Goal: Transaction & Acquisition: Download file/media

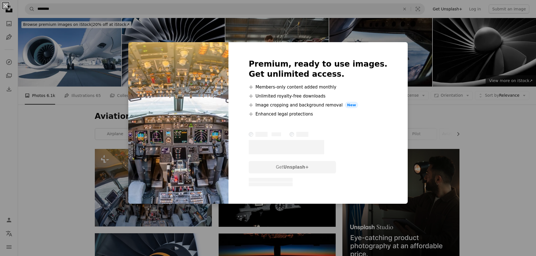
scroll to position [84, 0]
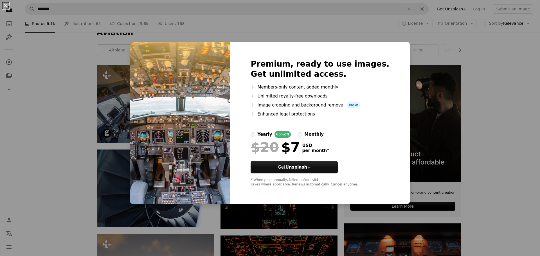
click at [108, 73] on div "An X shape Premium, ready to use images. Get unlimited access. A plus sign Memb…" at bounding box center [270, 128] width 540 height 256
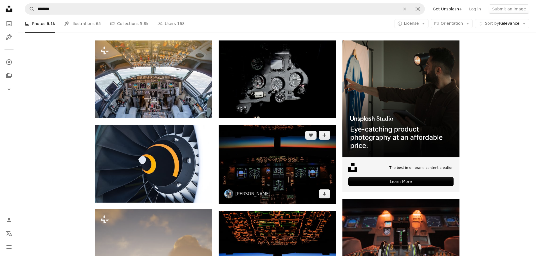
scroll to position [141, 0]
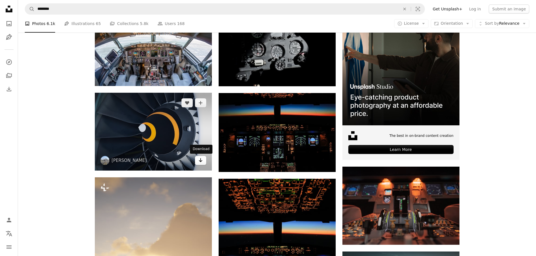
click at [197, 161] on link "Arrow pointing down" at bounding box center [200, 160] width 11 height 9
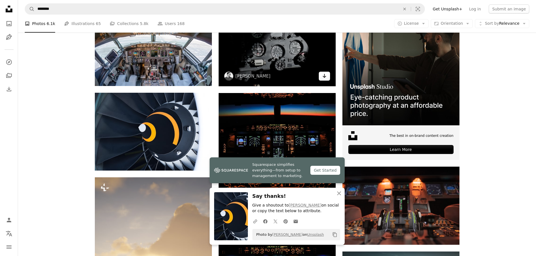
click at [325, 76] on icon "Arrow pointing down" at bounding box center [324, 76] width 5 height 7
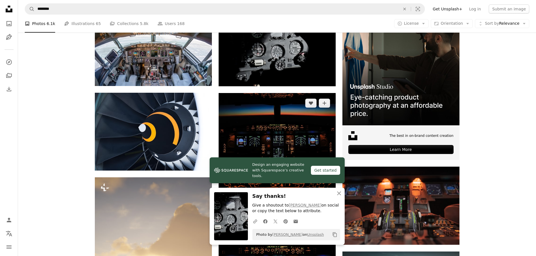
click at [327, 162] on link "Arrow pointing down" at bounding box center [324, 162] width 11 height 9
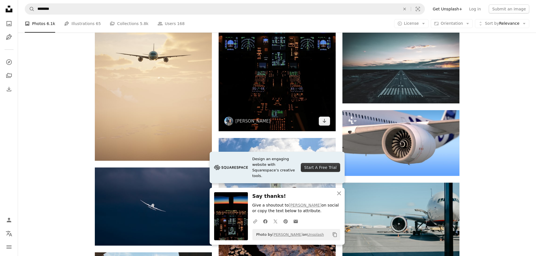
scroll to position [394, 0]
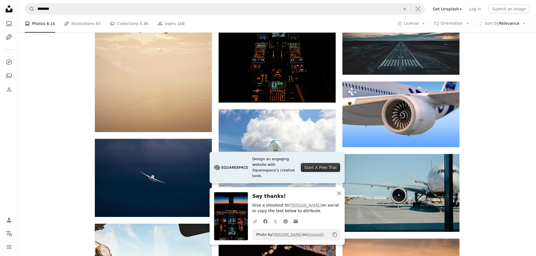
click at [337, 195] on icon "An X shape" at bounding box center [339, 193] width 7 height 7
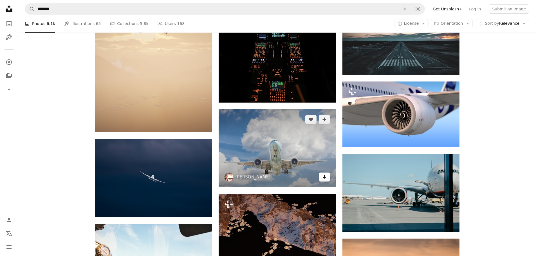
click at [325, 175] on icon "Arrow pointing down" at bounding box center [324, 177] width 5 height 7
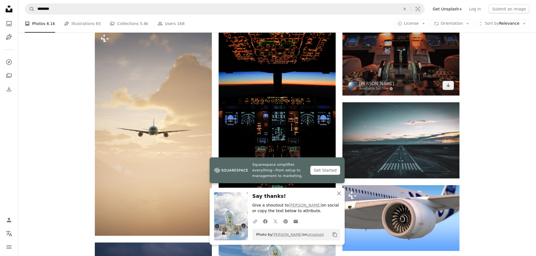
scroll to position [281, 0]
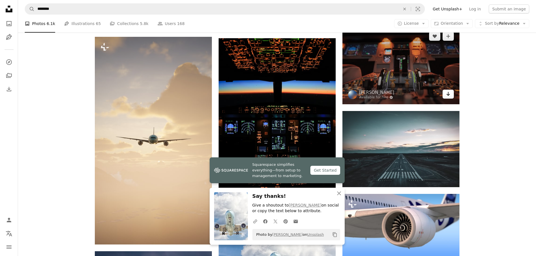
click at [445, 96] on link "Arrow pointing down" at bounding box center [448, 94] width 11 height 9
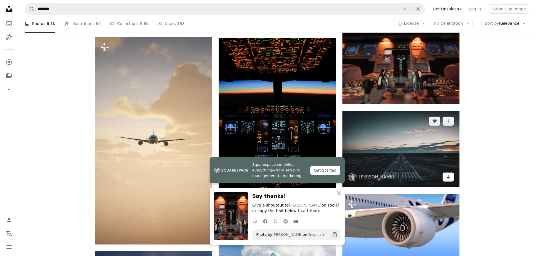
click at [448, 176] on icon "Arrow pointing down" at bounding box center [448, 177] width 5 height 7
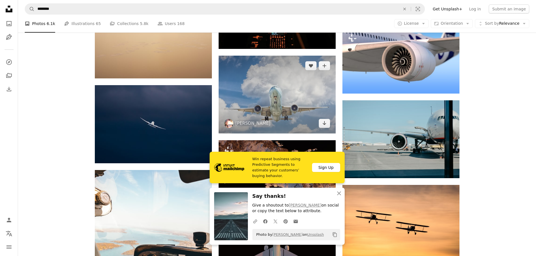
scroll to position [450, 0]
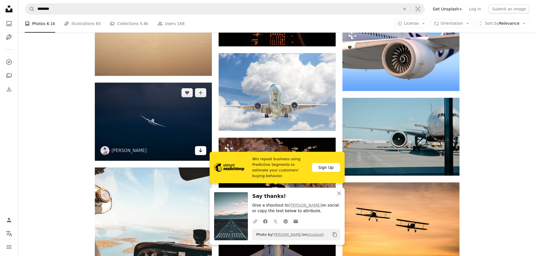
click at [203, 152] on link "Arrow pointing down" at bounding box center [200, 150] width 11 height 9
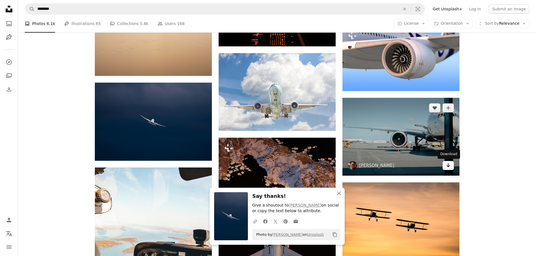
click at [449, 170] on link "Arrow pointing down" at bounding box center [448, 165] width 11 height 9
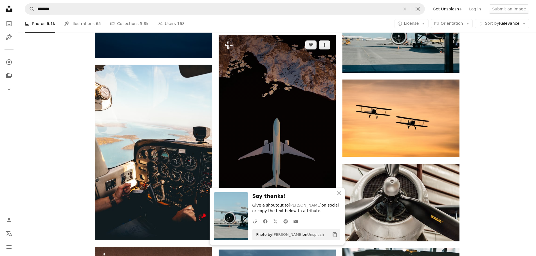
scroll to position [591, 0]
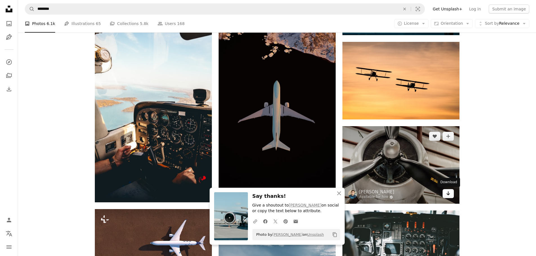
click at [448, 194] on icon "Download" at bounding box center [448, 194] width 4 height 4
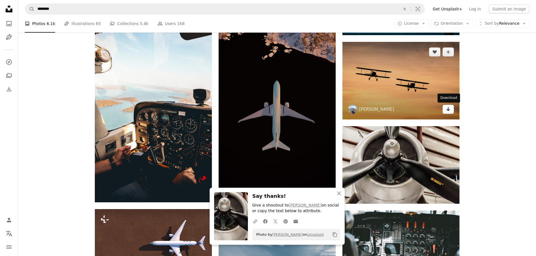
click at [452, 110] on link "Arrow pointing down" at bounding box center [448, 109] width 11 height 9
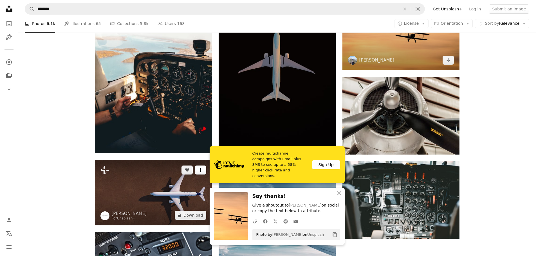
scroll to position [647, 0]
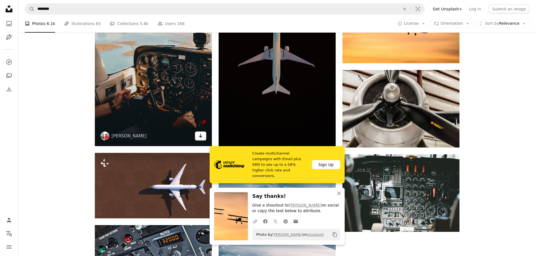
click at [200, 136] on icon "Arrow pointing down" at bounding box center [200, 136] width 5 height 7
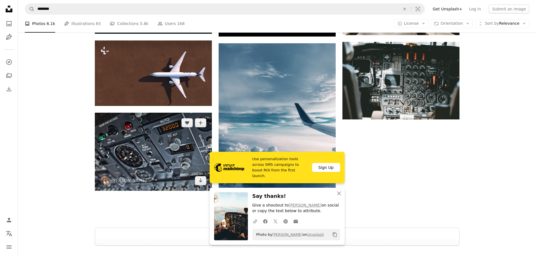
scroll to position [788, 0]
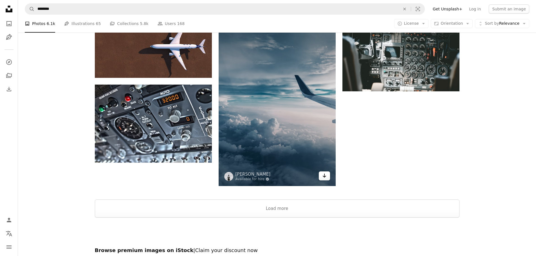
click at [325, 176] on icon "Arrow pointing down" at bounding box center [324, 176] width 5 height 7
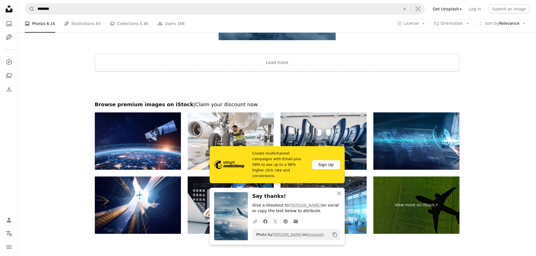
scroll to position [977, 0]
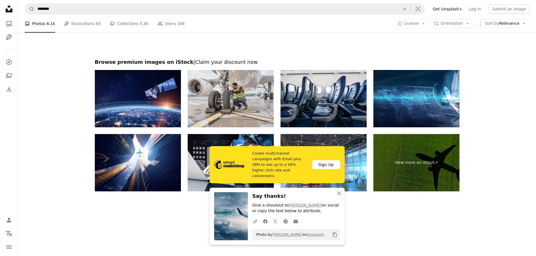
click at [222, 100] on img at bounding box center [231, 98] width 86 height 57
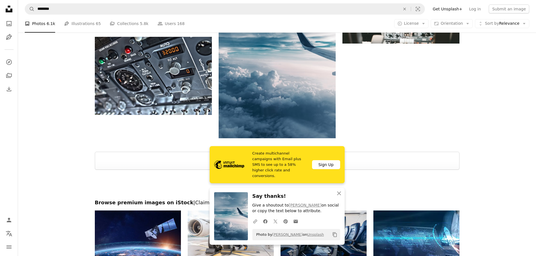
scroll to position [864, 0]
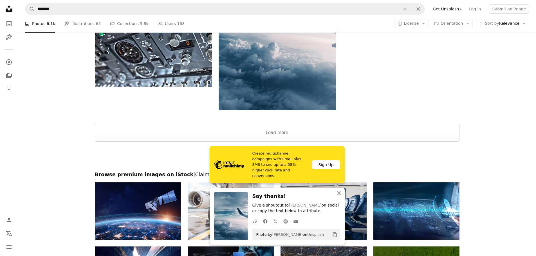
click at [339, 196] on icon "An X shape" at bounding box center [339, 193] width 7 height 7
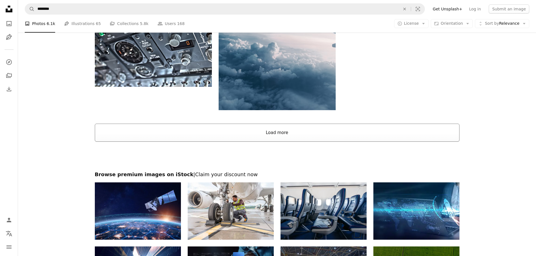
click at [285, 127] on button "Load more" at bounding box center [277, 133] width 365 height 18
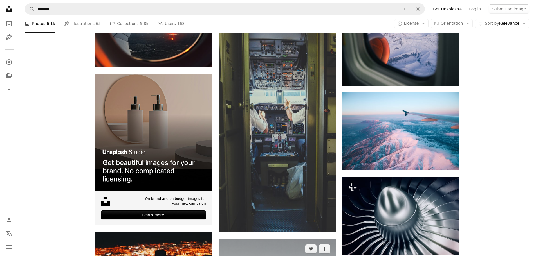
scroll to position [1005, 0]
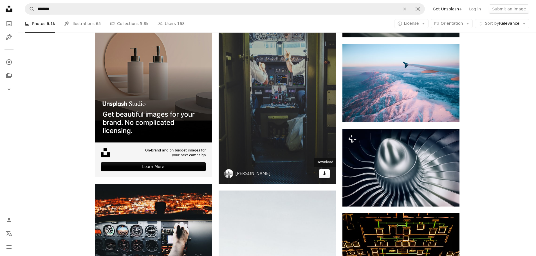
click at [325, 174] on icon "Download" at bounding box center [325, 174] width 4 height 4
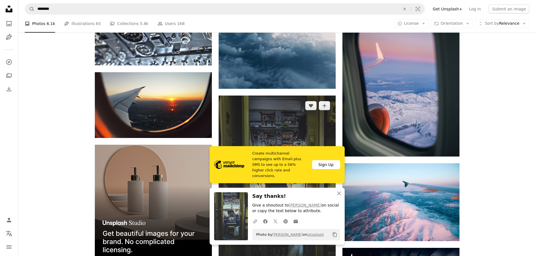
scroll to position [836, 0]
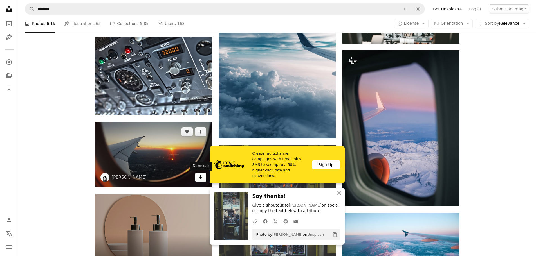
click at [199, 178] on icon "Arrow pointing down" at bounding box center [200, 177] width 5 height 7
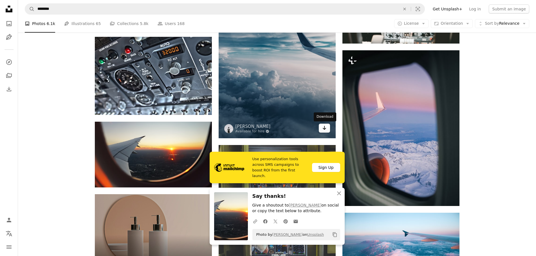
click at [329, 129] on link "Arrow pointing down" at bounding box center [324, 128] width 11 height 9
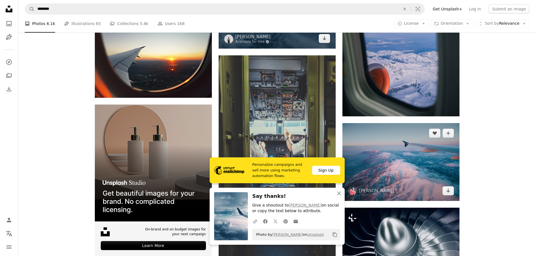
scroll to position [977, 0]
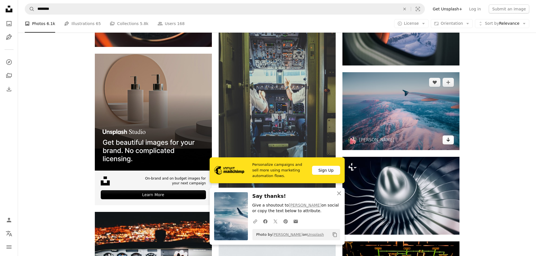
click at [450, 140] on icon "Arrow pointing down" at bounding box center [448, 140] width 5 height 7
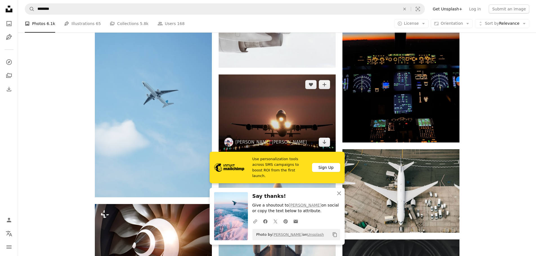
scroll to position [1286, 0]
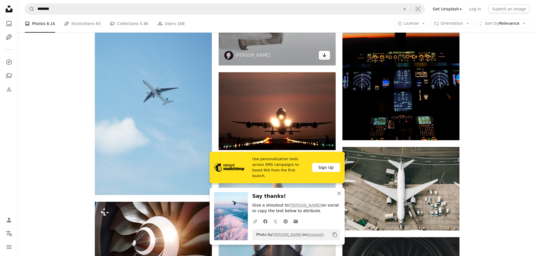
click at [328, 56] on link "Arrow pointing down" at bounding box center [324, 55] width 11 height 9
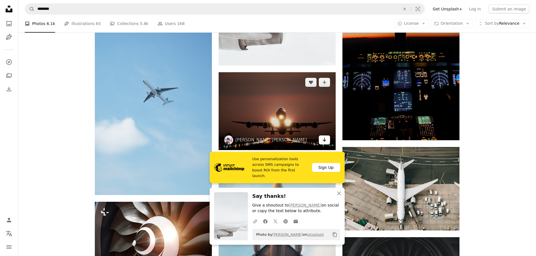
click at [322, 140] on icon "Arrow pointing down" at bounding box center [324, 140] width 5 height 7
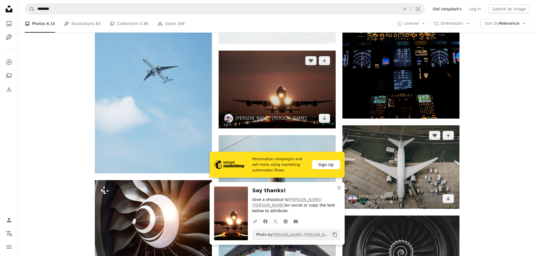
scroll to position [1314, 0]
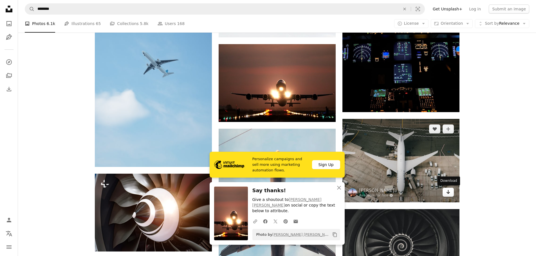
click at [446, 191] on icon "Arrow pointing down" at bounding box center [448, 192] width 5 height 7
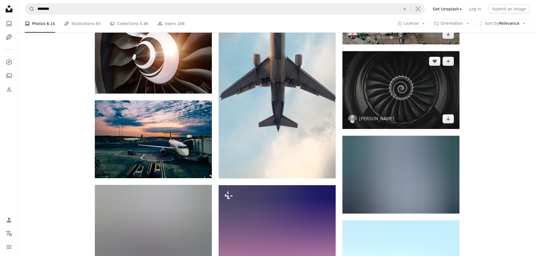
scroll to position [1483, 0]
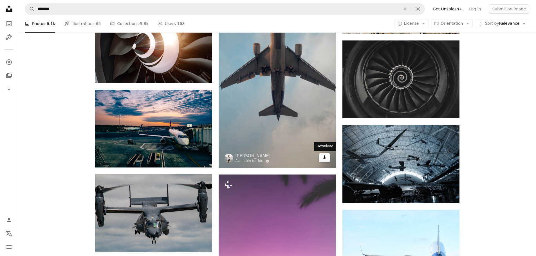
click at [324, 158] on icon "Arrow pointing down" at bounding box center [324, 157] width 5 height 7
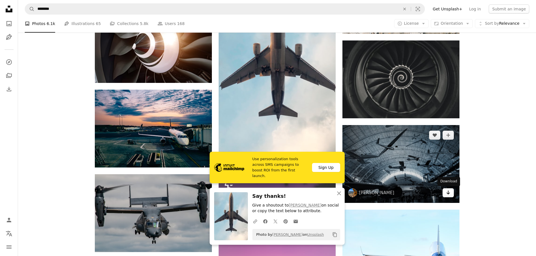
click at [449, 195] on icon "Arrow pointing down" at bounding box center [448, 192] width 5 height 7
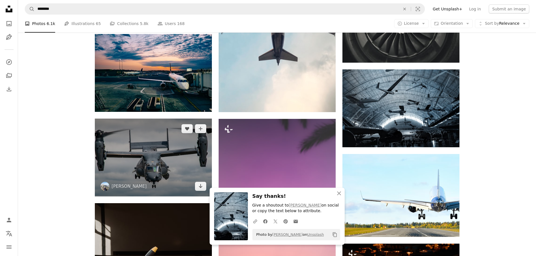
scroll to position [1540, 0]
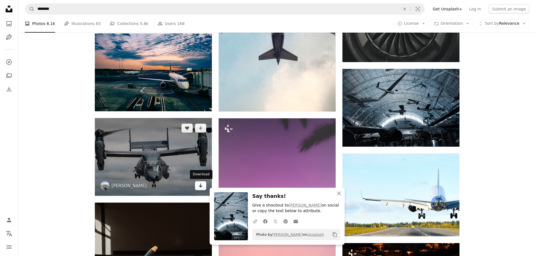
click at [200, 186] on icon "Download" at bounding box center [201, 186] width 4 height 4
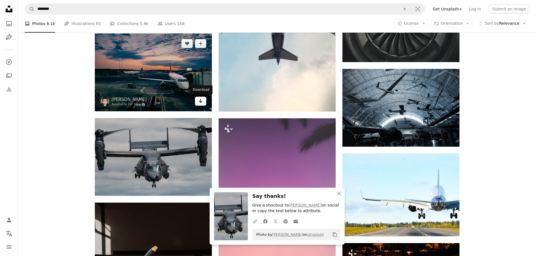
click at [200, 104] on icon "Arrow pointing down" at bounding box center [200, 101] width 5 height 7
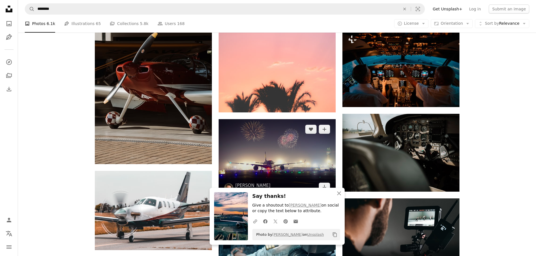
scroll to position [1765, 0]
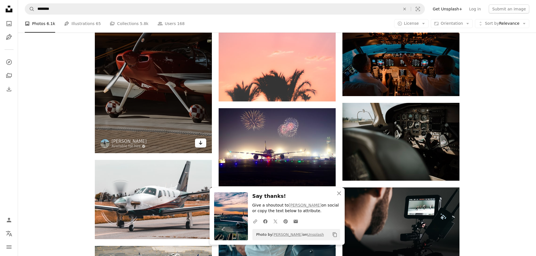
click at [199, 143] on icon "Download" at bounding box center [201, 143] width 4 height 4
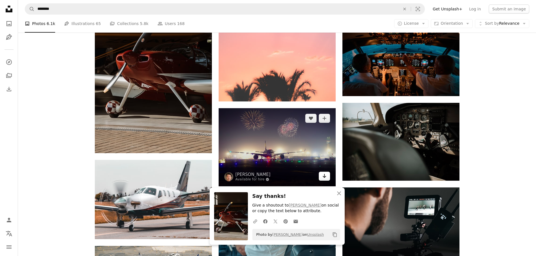
click at [327, 176] on link "Arrow pointing down" at bounding box center [324, 176] width 11 height 9
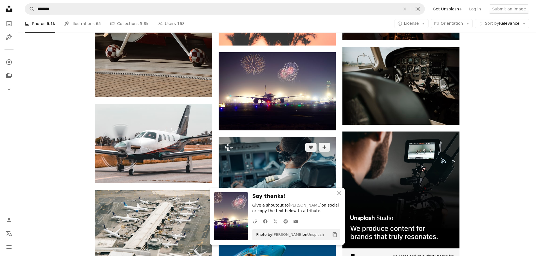
scroll to position [1821, 0]
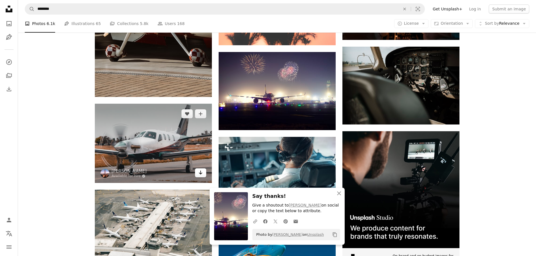
click at [199, 175] on icon "Arrow pointing down" at bounding box center [200, 172] width 5 height 7
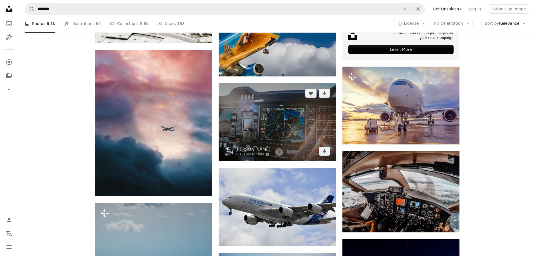
scroll to position [2046, 0]
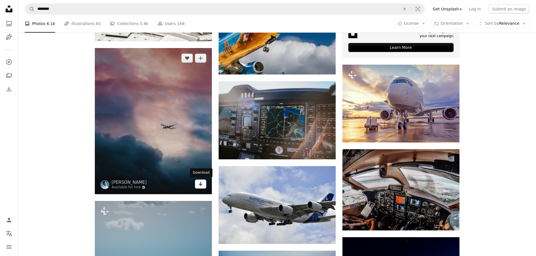
click at [198, 181] on icon "Arrow pointing down" at bounding box center [200, 184] width 5 height 7
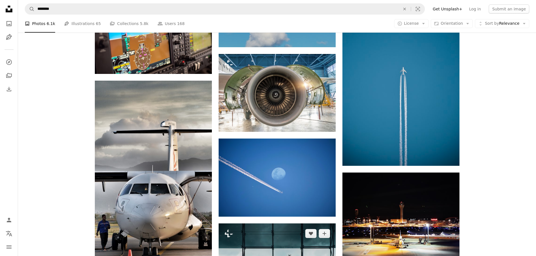
scroll to position [2834, 0]
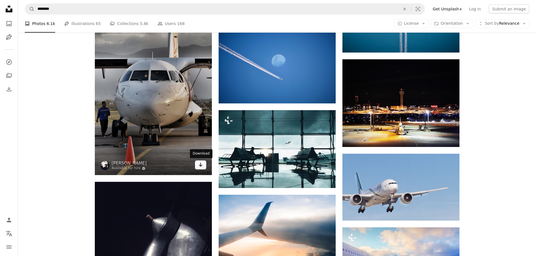
click at [201, 166] on icon "Download" at bounding box center [201, 165] width 4 height 4
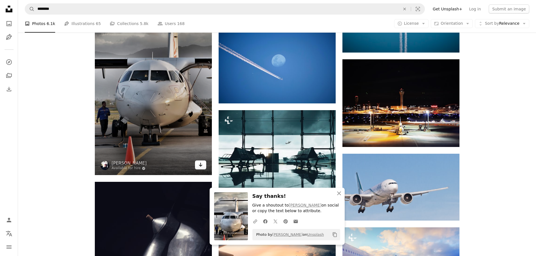
click at [201, 166] on icon "Download" at bounding box center [201, 165] width 4 height 4
